Goal: Transaction & Acquisition: Purchase product/service

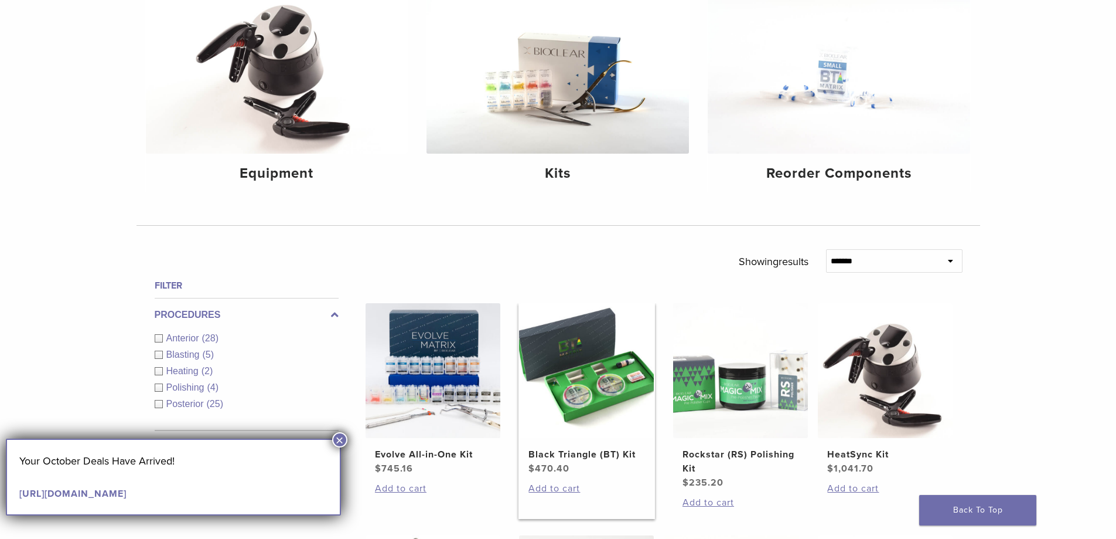
scroll to position [117, 0]
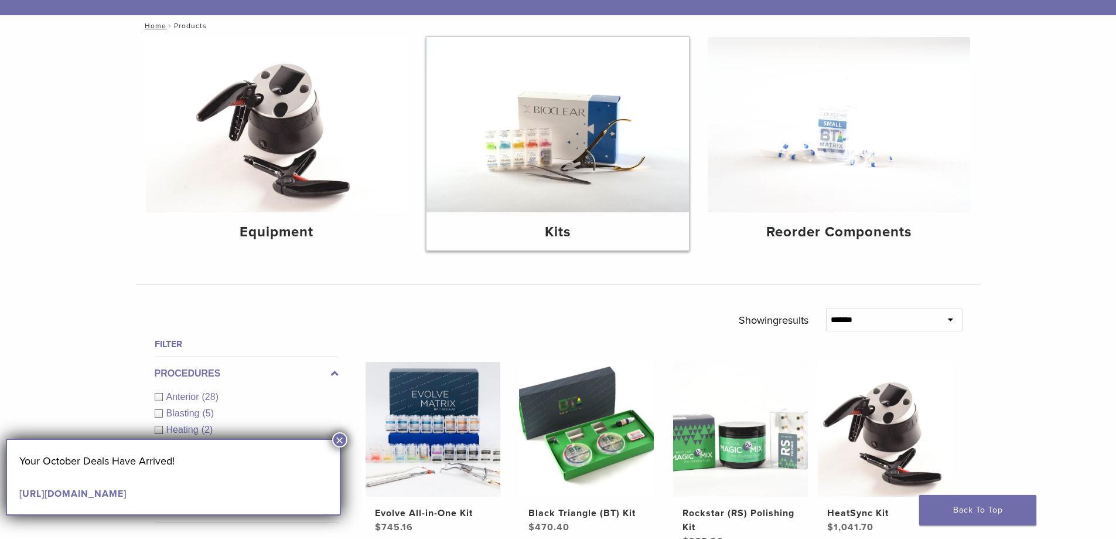
click at [560, 234] on h4 "Kits" at bounding box center [558, 232] width 244 height 21
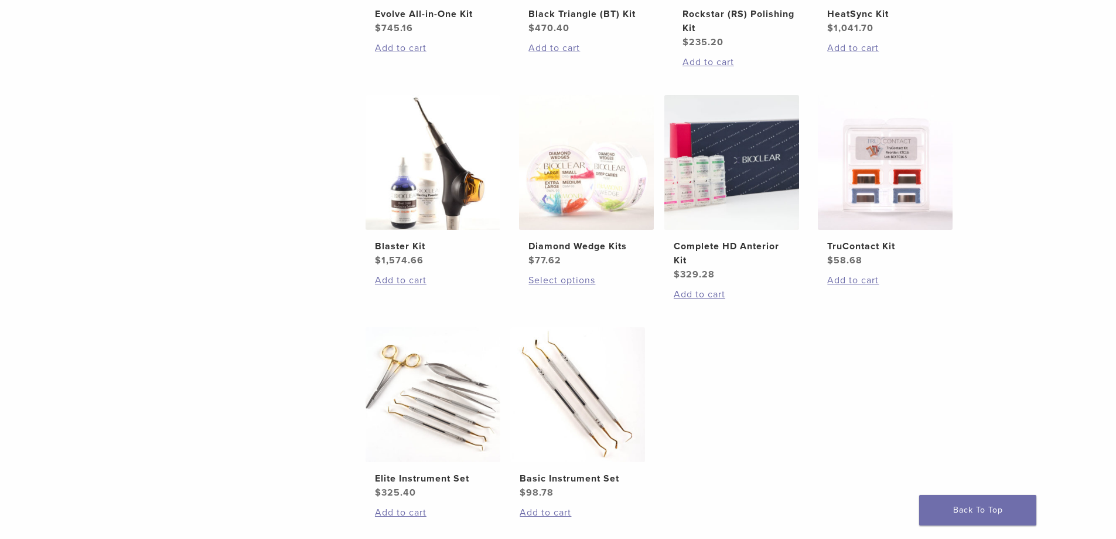
scroll to position [352, 0]
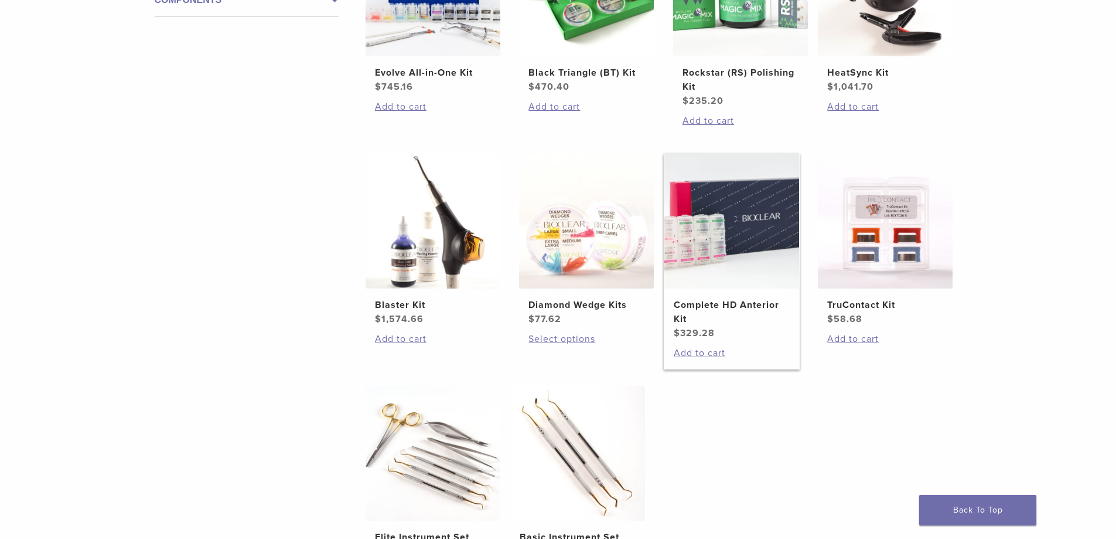
click at [700, 297] on link "Complete HD Anterior Kit $ 329.28" at bounding box center [732, 247] width 137 height 186
